Goal: Information Seeking & Learning: Find specific fact

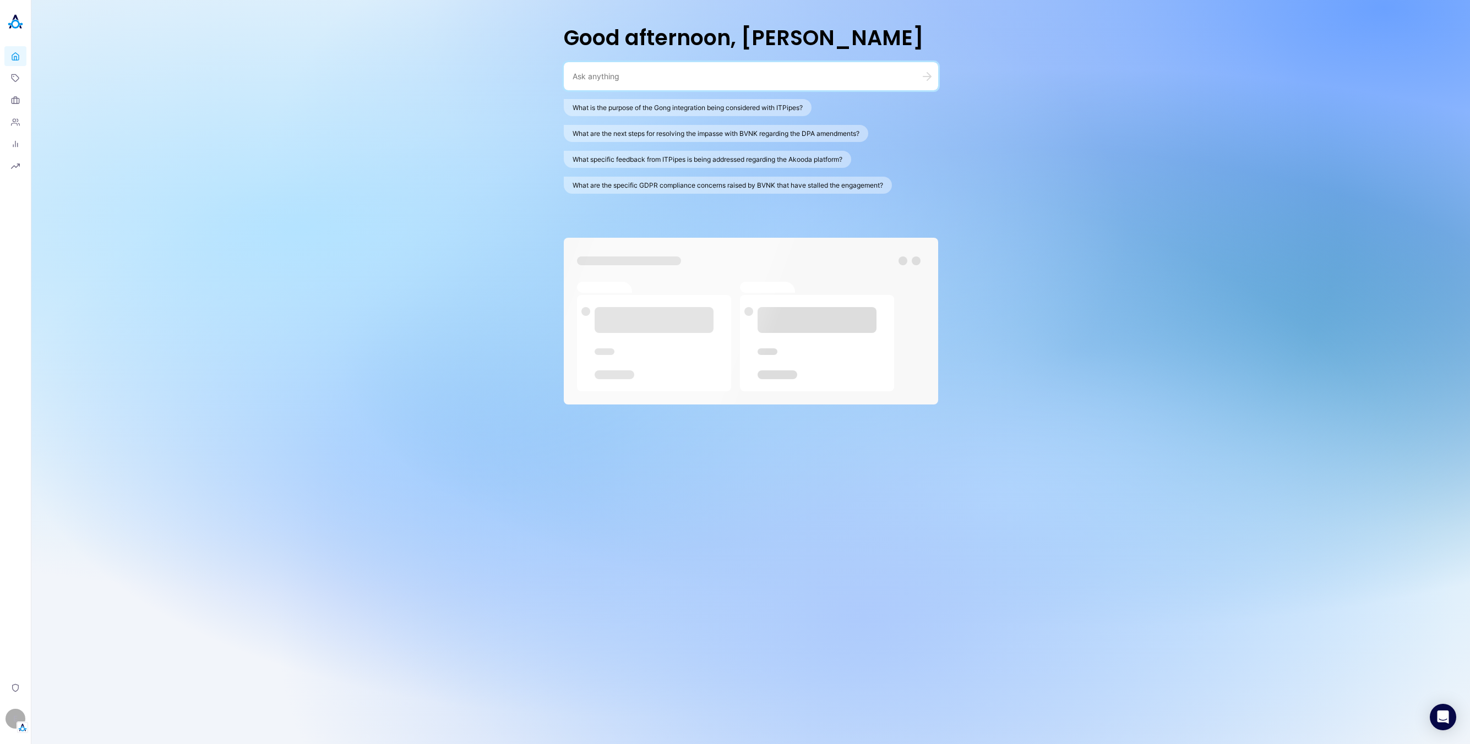
click at [661, 71] on textarea at bounding box center [738, 76] width 330 height 10
paste textarea ""When was the last meeting with itPipes""
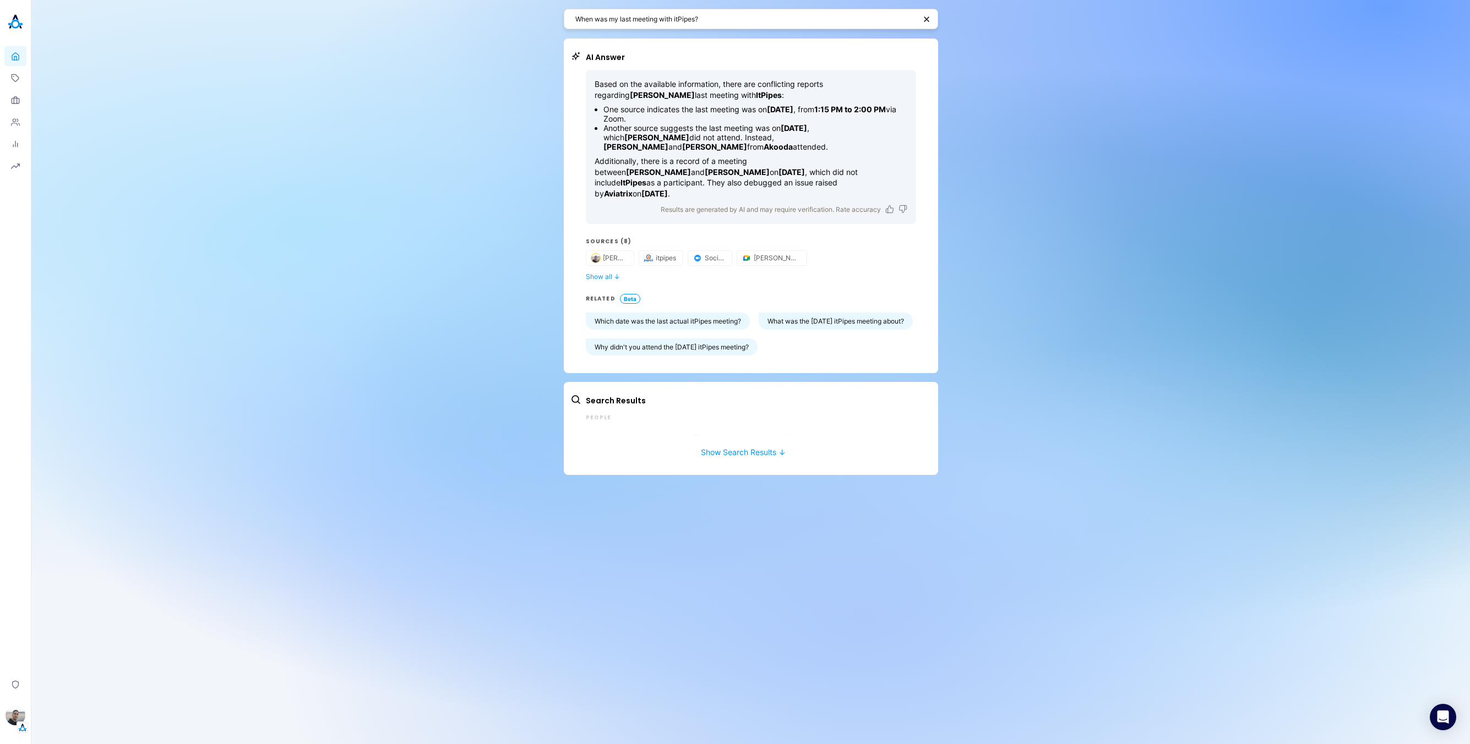
drag, startPoint x: 610, startPoint y: 110, endPoint x: 761, endPoint y: 118, distance: 151.7
click at [761, 118] on li "One source indicates the last meeting was on [DATE] , from 1:15 PM to 2:00 PM v…" at bounding box center [755, 114] width 304 height 19
click at [600, 273] on button "Show all ↓" at bounding box center [751, 277] width 330 height 8
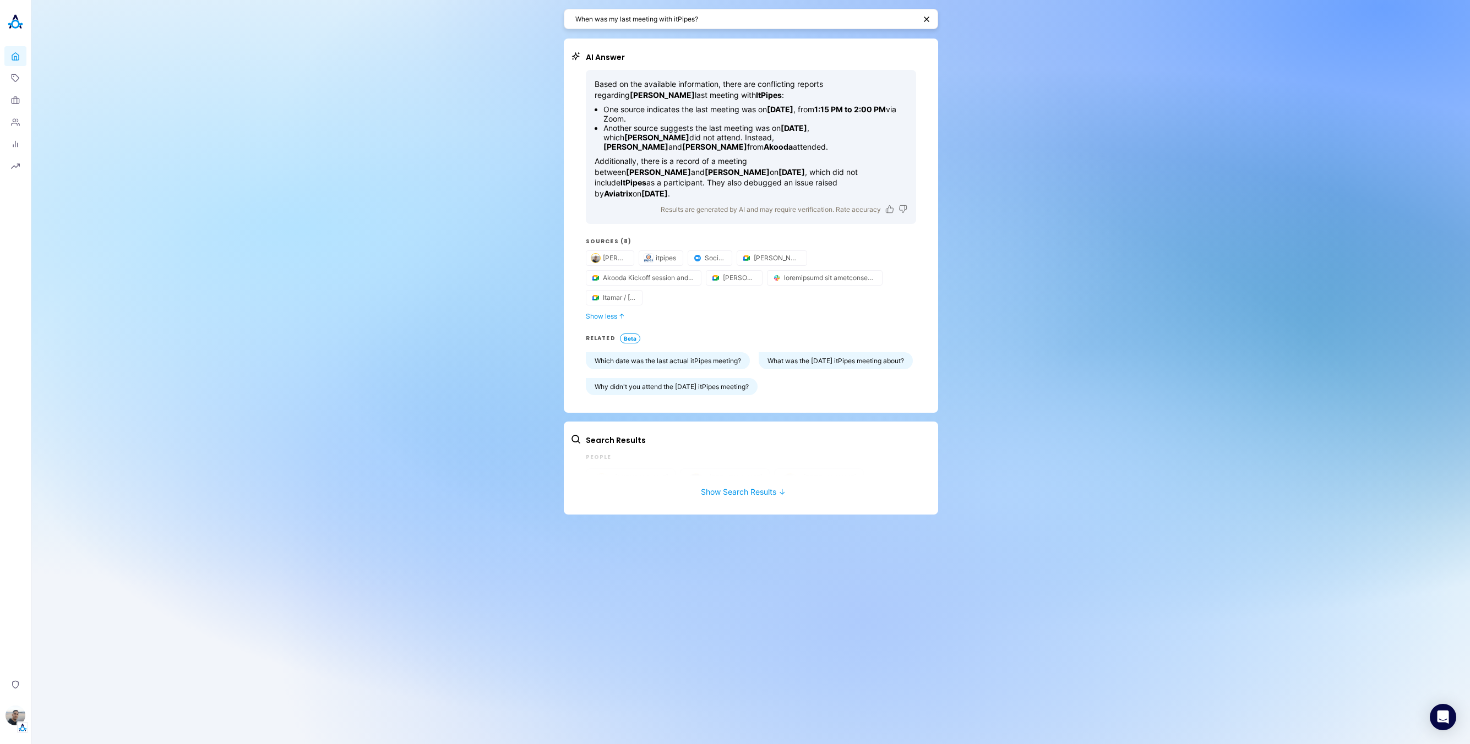
click at [861, 135] on li "Another source suggests the last meeting was on [DATE] , which [PERSON_NAME] di…" at bounding box center [755, 137] width 304 height 28
click at [770, 21] on textarea "When was my last meeting with itPipes?" at bounding box center [745, 19] width 340 height 10
click at [764, 9] on div "When was my last meeting with itPipes?" at bounding box center [751, 19] width 374 height 20
click at [762, 14] on textarea "When was my last meeting with itPipes?" at bounding box center [745, 19] width 340 height 10
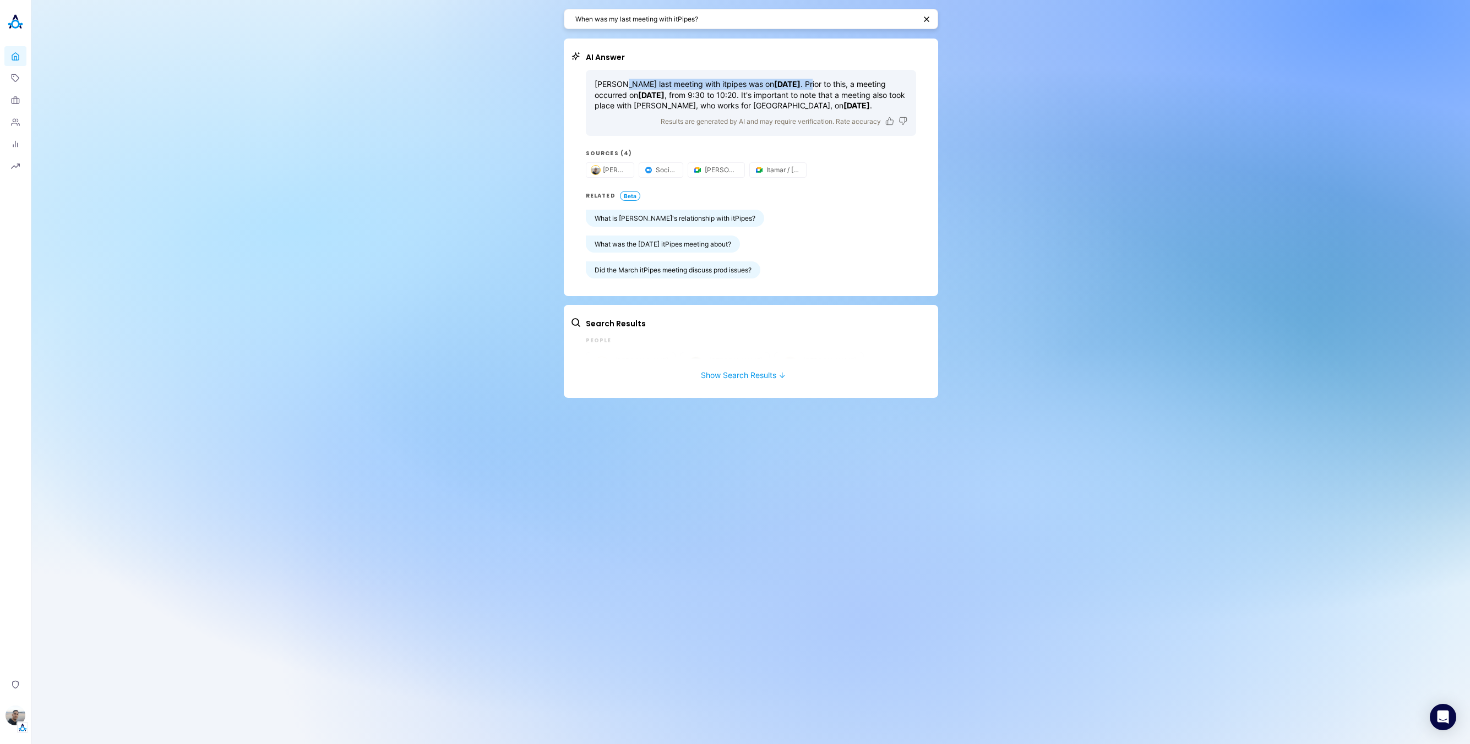
drag, startPoint x: 634, startPoint y: 85, endPoint x: 824, endPoint y: 85, distance: 190.5
click at [824, 85] on p "[PERSON_NAME] last meeting with itpipes was on [DATE] . Prior to this, a meetin…" at bounding box center [751, 95] width 313 height 32
drag, startPoint x: 917, startPoint y: 80, endPoint x: 1070, endPoint y: 148, distance: 168.1
click at [918, 81] on div "AI Answer [PERSON_NAME] last meeting with itpipes was on [DATE] . Prior to this…" at bounding box center [751, 168] width 374 height 258
click at [688, 21] on textarea "When was my last meeting with itPipes?" at bounding box center [745, 19] width 340 height 10
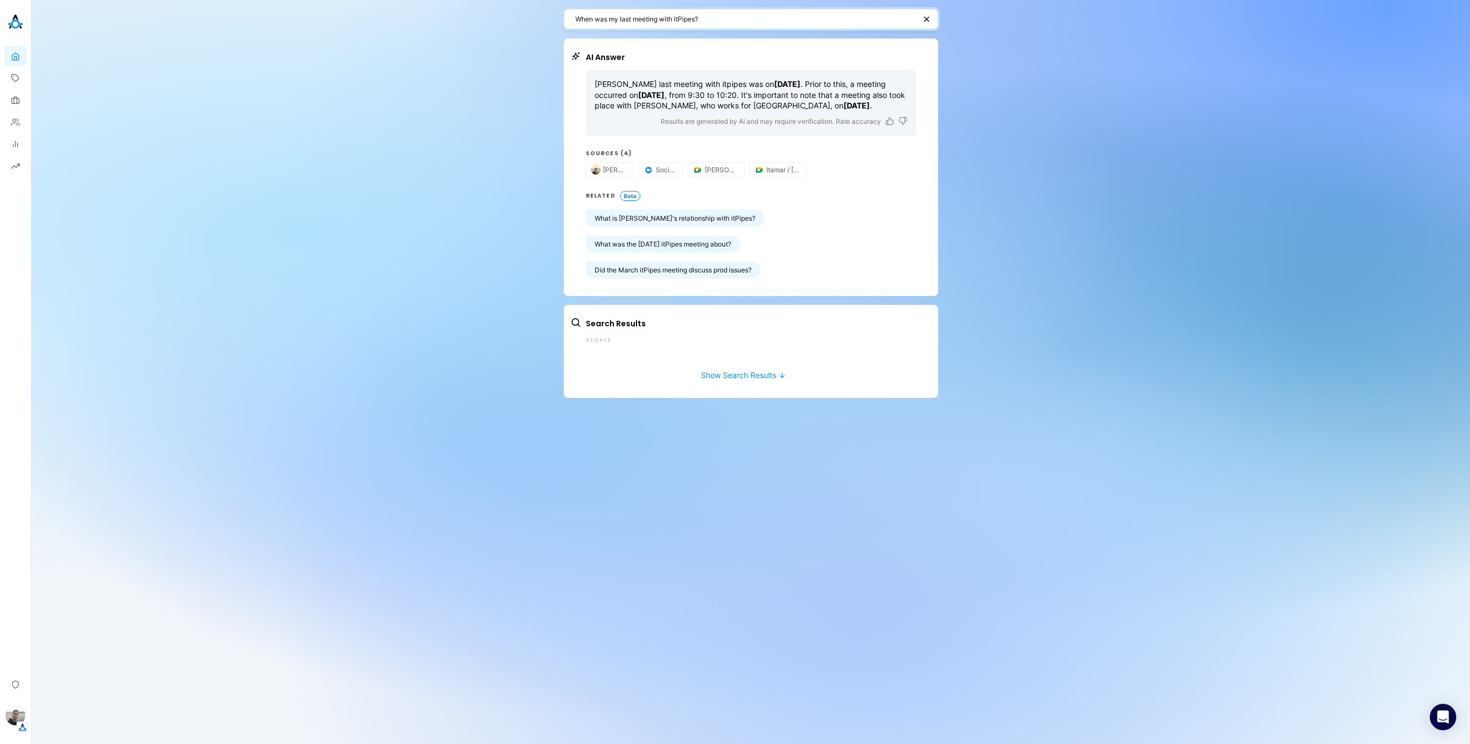
click at [688, 21] on textarea "When was my last meeting with itPipes?" at bounding box center [745, 19] width 340 height 10
type textarea "When was my last meeting with Sony?"
click at [1048, 294] on div "When was my last meeting with Sony? AI Answer [PERSON_NAME] last meeting with S…" at bounding box center [750, 372] width 1439 height 744
click at [1071, 173] on div "When was my last meeting with Sony? AI Answer [PERSON_NAME] last meeting with S…" at bounding box center [750, 372] width 1439 height 744
click at [1236, 127] on div "When was my last meeting with Sony? AI Answer [PERSON_NAME] last meeting with S…" at bounding box center [750, 372] width 1439 height 744
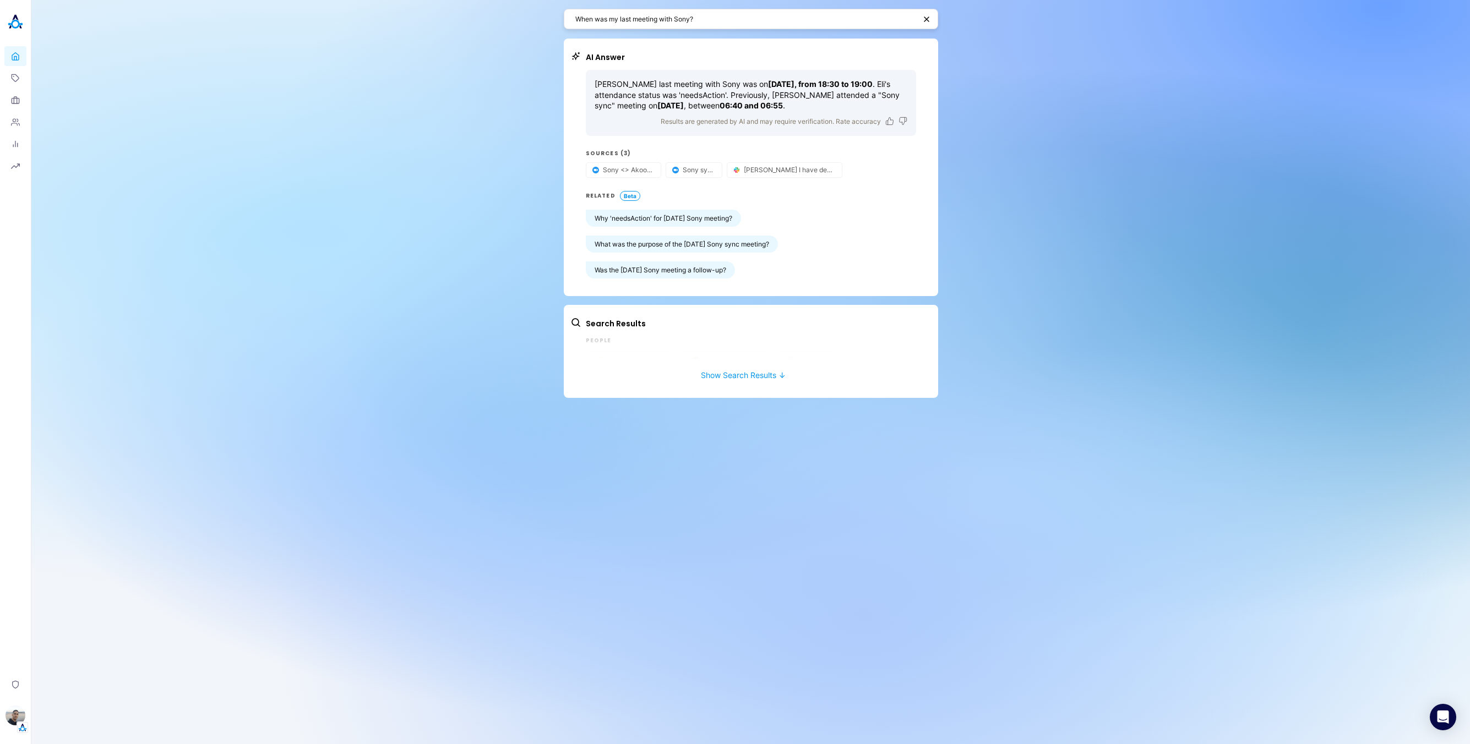
drag, startPoint x: 1316, startPoint y: 151, endPoint x: 1460, endPoint y: 83, distance: 159.6
click at [1321, 145] on div "When was my last meeting with Sony? AI Answer [PERSON_NAME] last meeting with S…" at bounding box center [750, 372] width 1439 height 744
click at [1060, 264] on div "When was my last meeting with Sony? AI Answer [PERSON_NAME] last meeting with S…" at bounding box center [750, 372] width 1439 height 744
